Goal: Find specific page/section: Find specific page/section

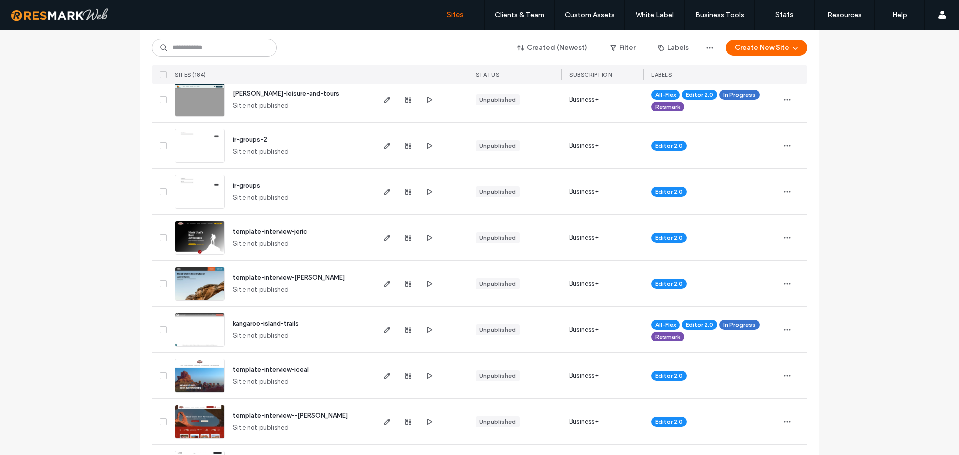
scroll to position [400, 0]
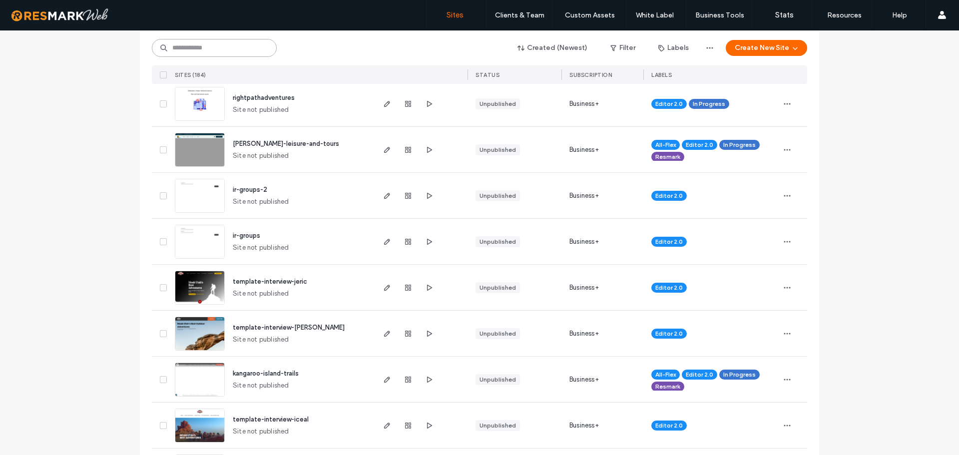
click at [208, 52] on input at bounding box center [214, 48] width 125 height 18
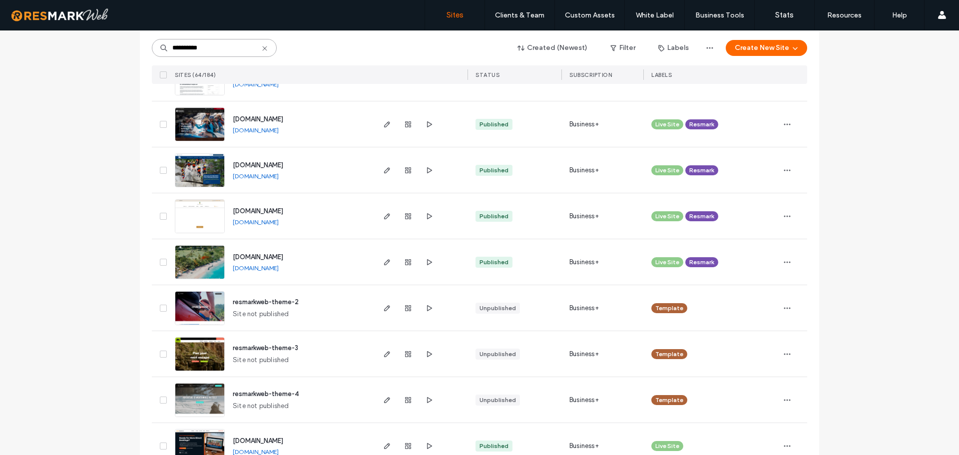
scroll to position [2703, 0]
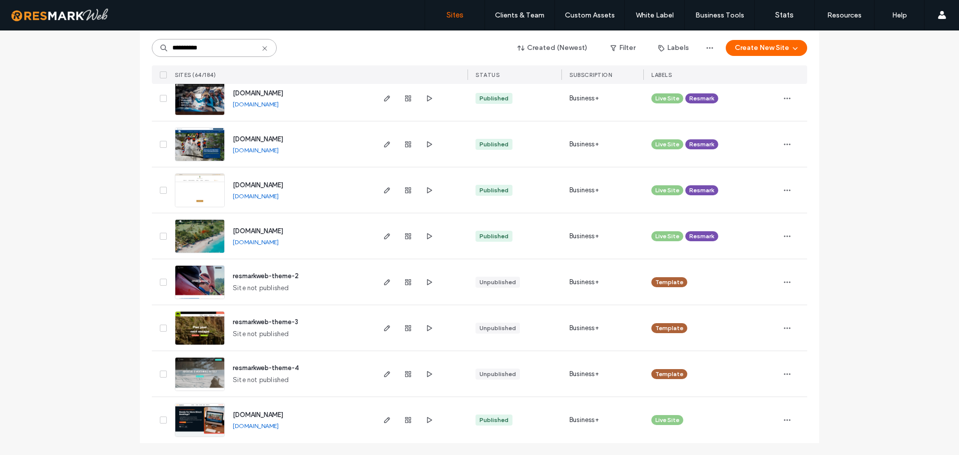
type input "**********"
click at [187, 425] on img at bounding box center [199, 438] width 49 height 68
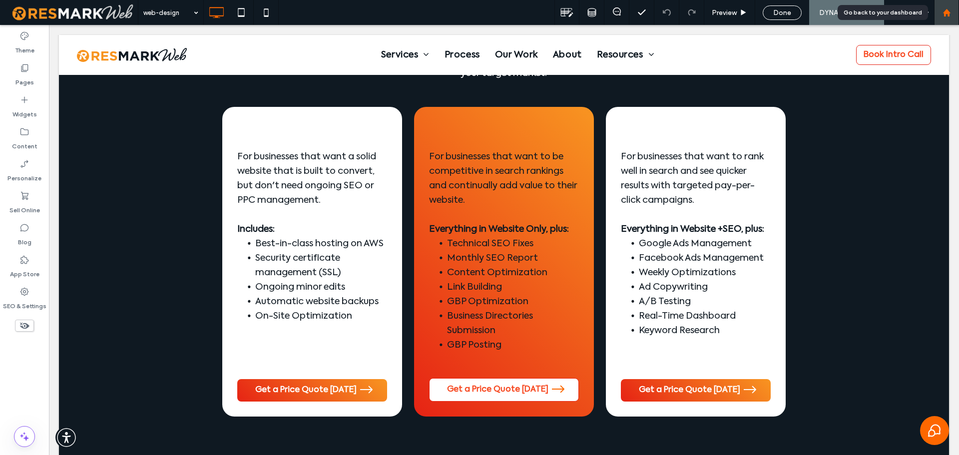
click at [955, 7] on div at bounding box center [946, 12] width 25 height 25
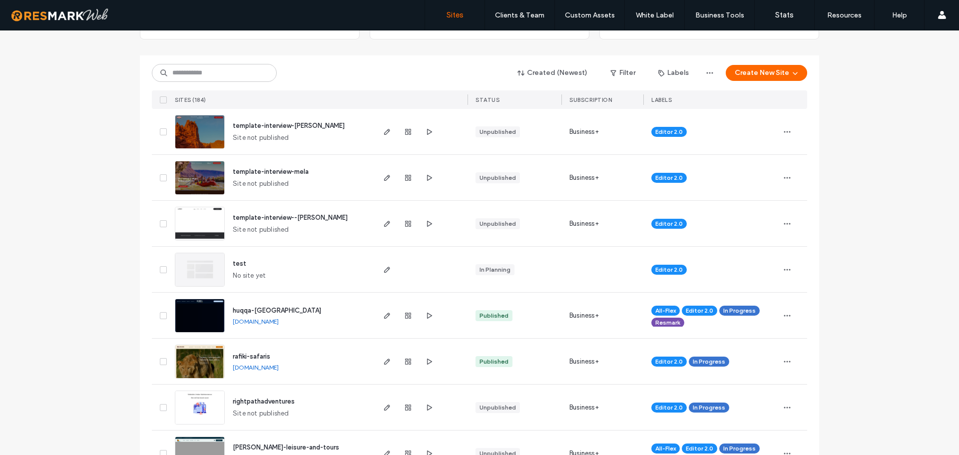
scroll to position [100, 0]
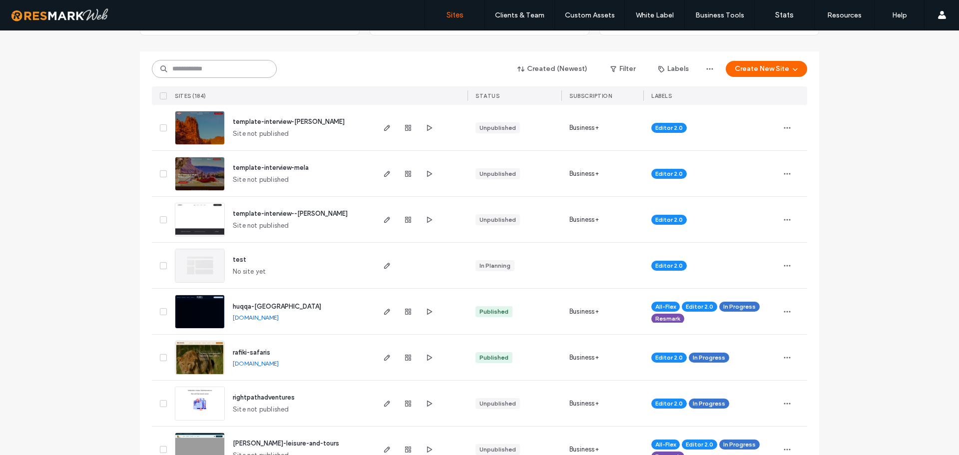
click at [209, 65] on input at bounding box center [214, 69] width 125 height 18
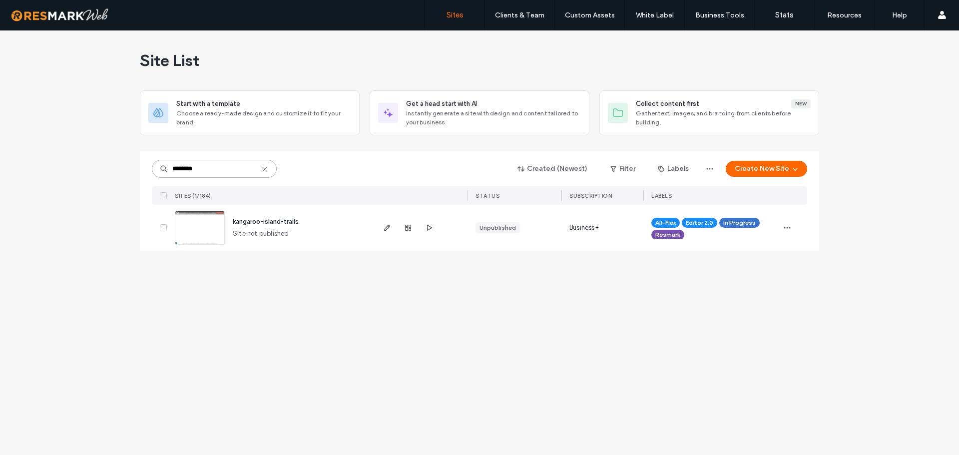
scroll to position [0, 0]
type input "********"
click at [202, 223] on img at bounding box center [199, 245] width 49 height 68
